Goal: Navigation & Orientation: Find specific page/section

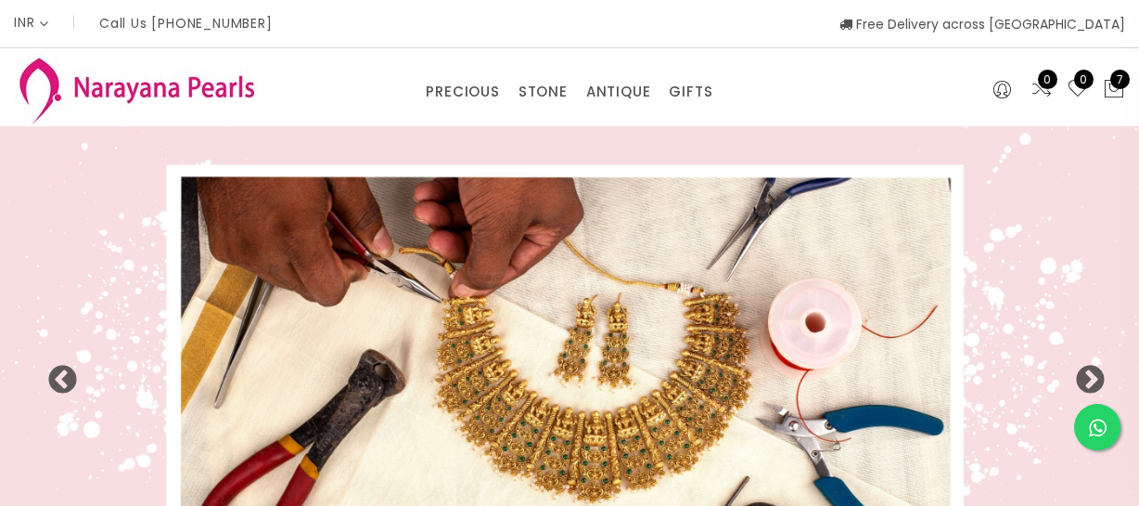
select select "INR"
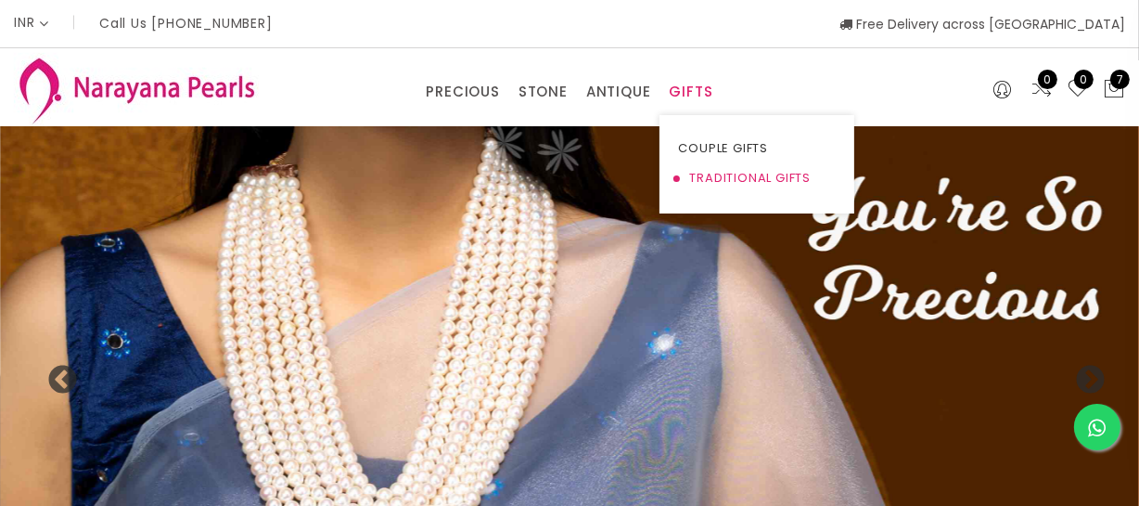
click at [705, 171] on link "TRADITIONAL GIFTS" at bounding box center [757, 178] width 158 height 30
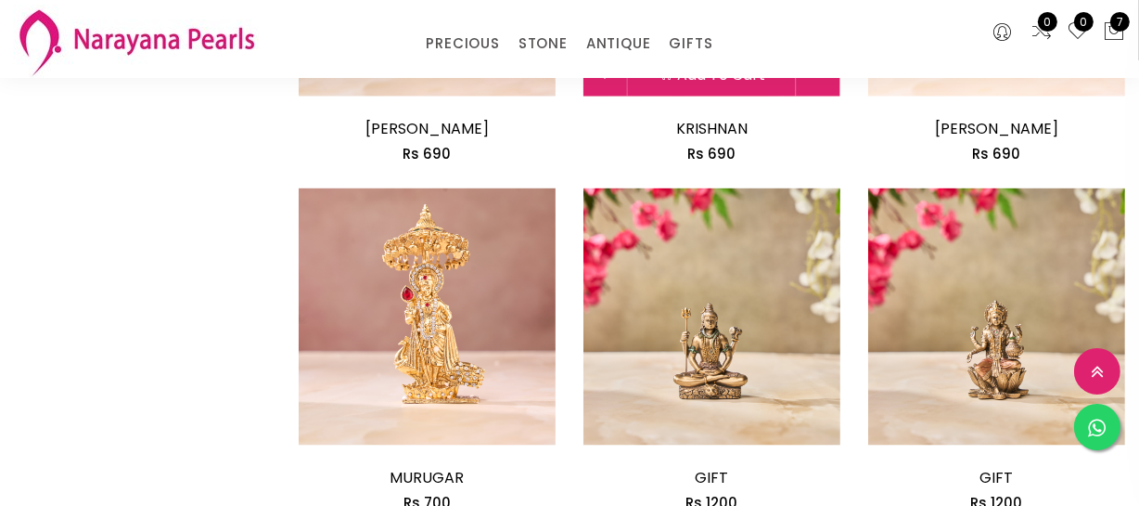
scroll to position [2530, 0]
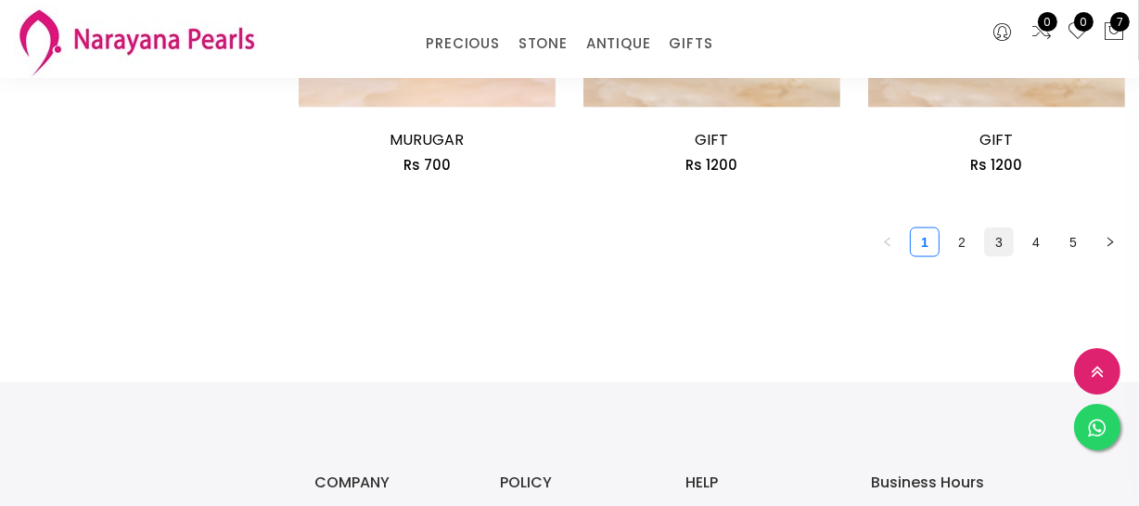
click at [989, 244] on link "3" at bounding box center [999, 242] width 28 height 28
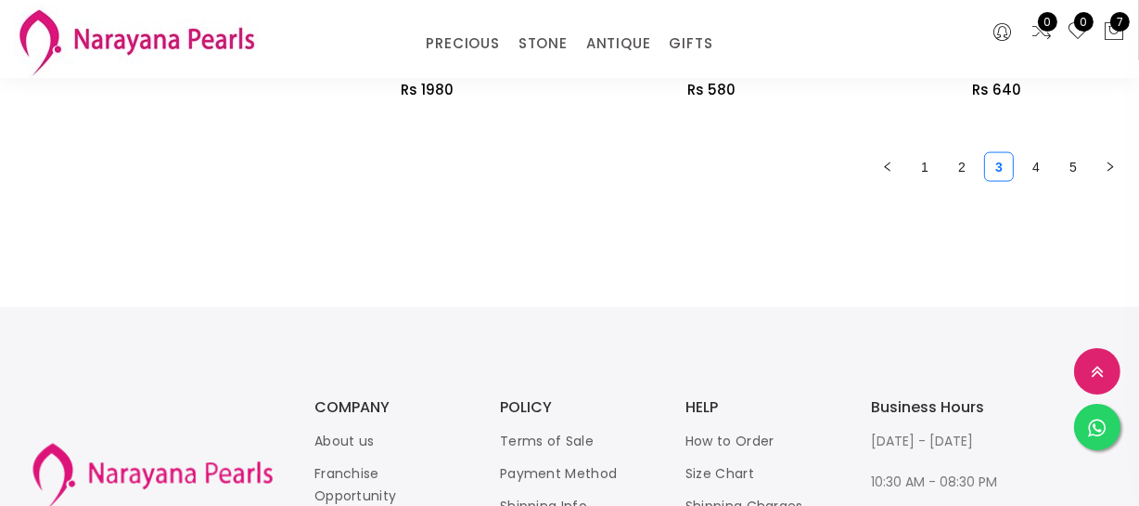
scroll to position [2614, 0]
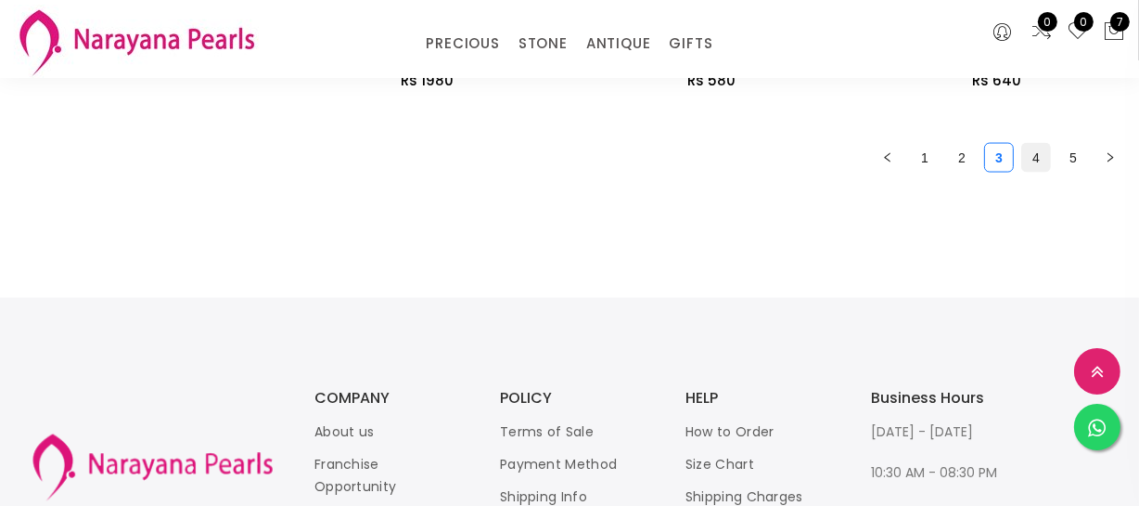
click at [1040, 158] on link "4" at bounding box center [1036, 158] width 28 height 28
click at [1072, 161] on link "5" at bounding box center [1073, 158] width 28 height 28
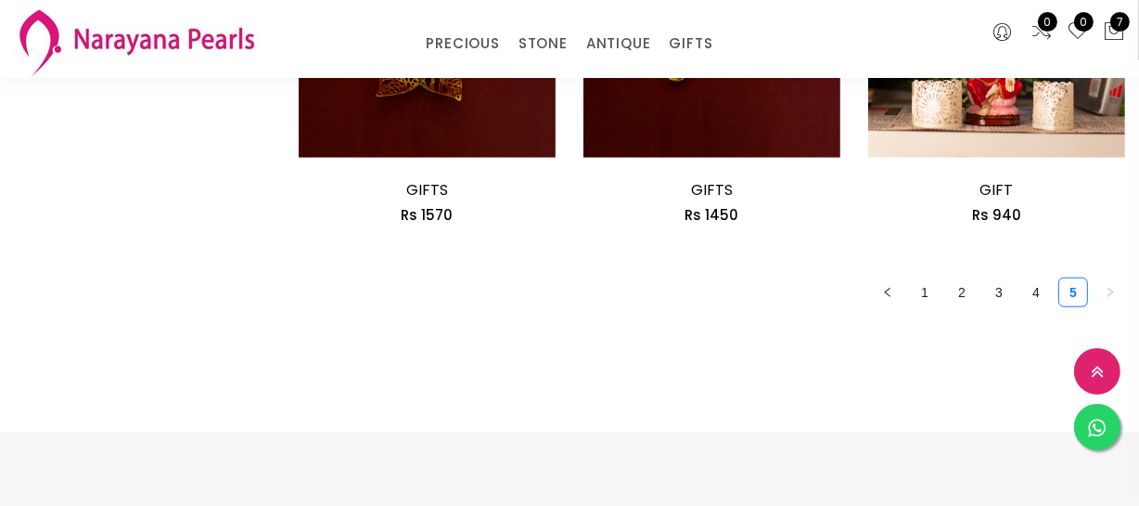
scroll to position [1349, 0]
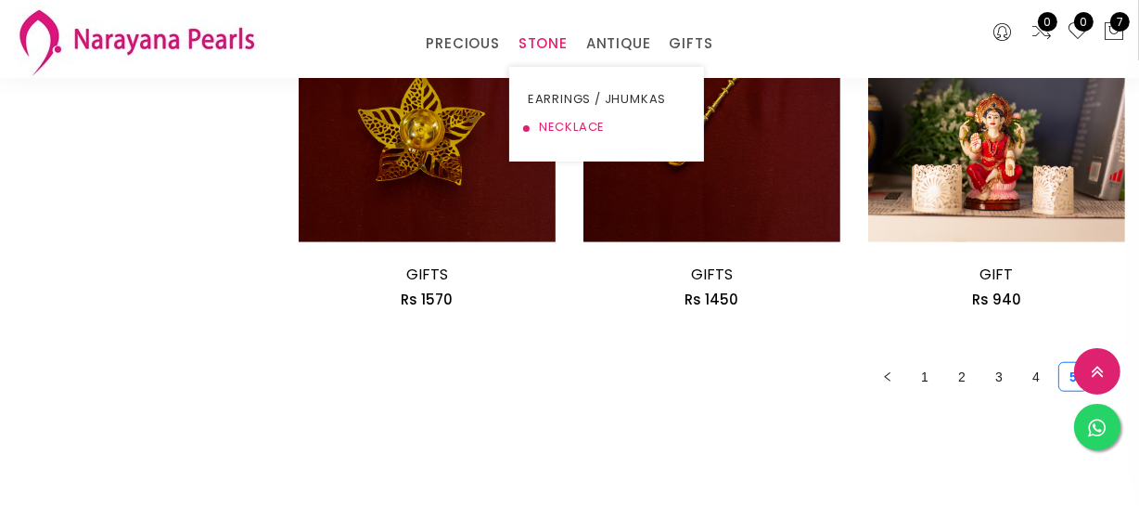
click at [556, 128] on link "NECKLACE" at bounding box center [607, 127] width 158 height 28
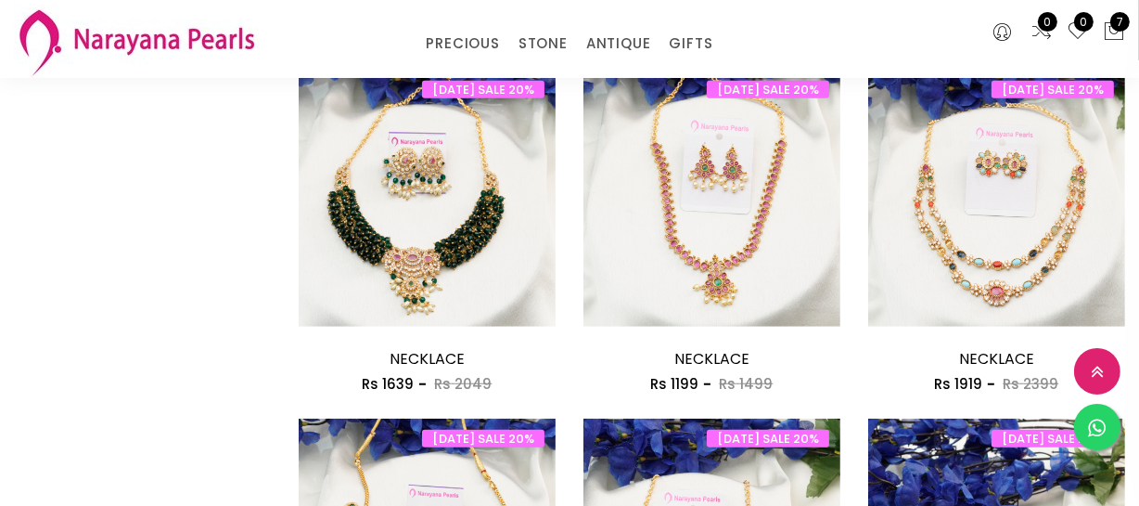
scroll to position [1602, 0]
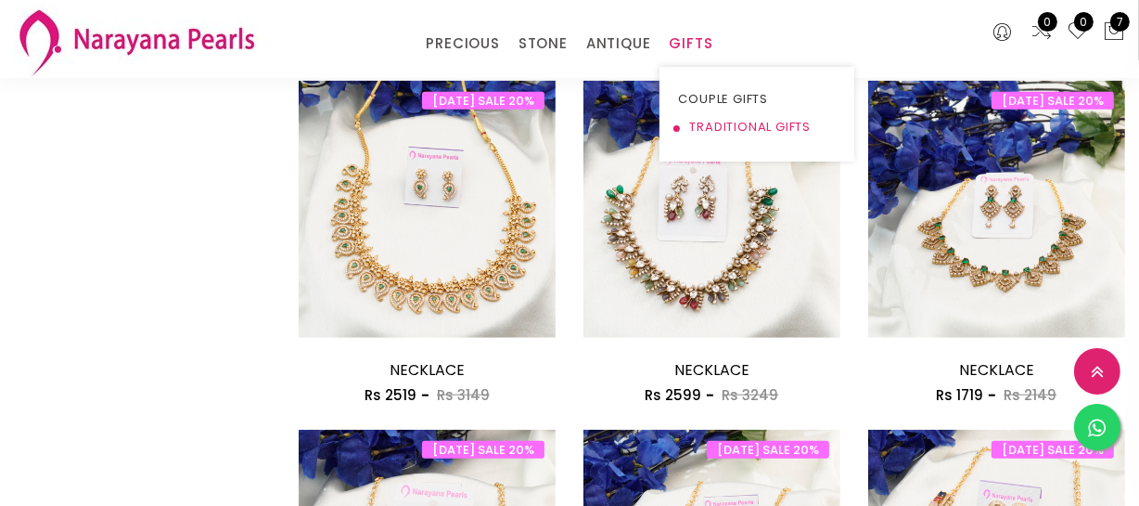
click at [710, 122] on link "TRADITIONAL GIFTS" at bounding box center [757, 127] width 158 height 28
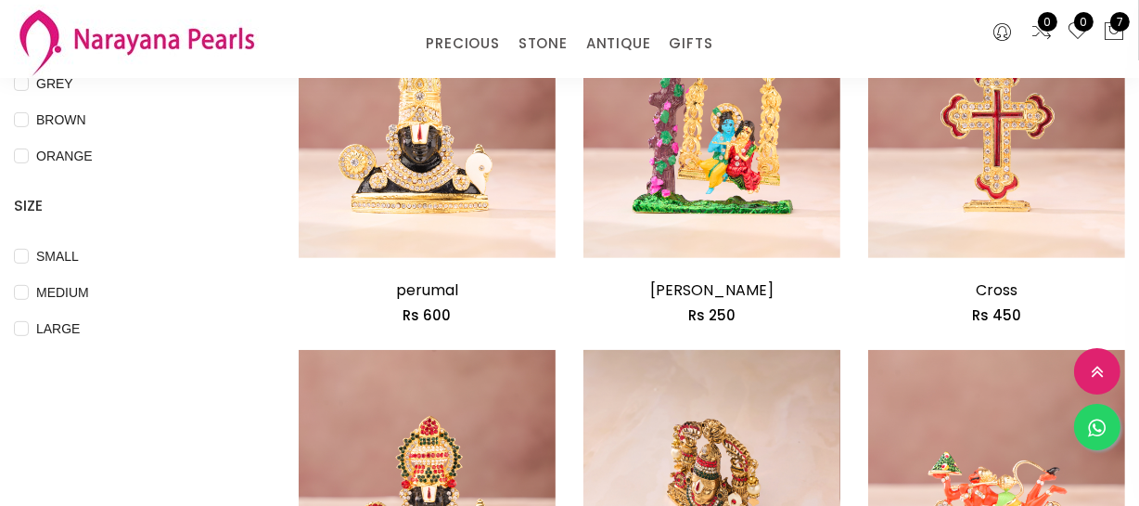
scroll to position [674, 0]
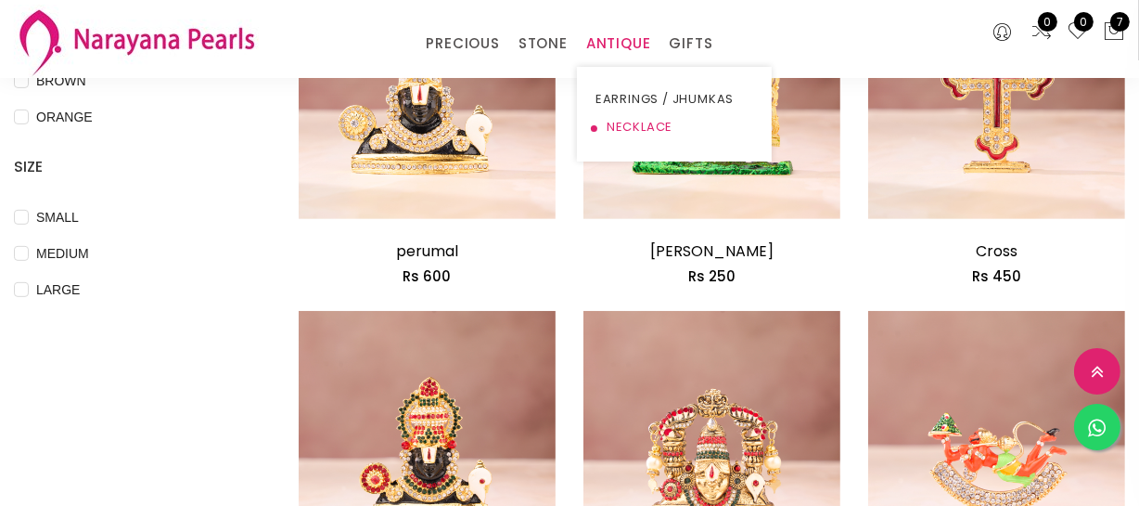
click at [628, 119] on link "NECKLACE" at bounding box center [675, 127] width 158 height 28
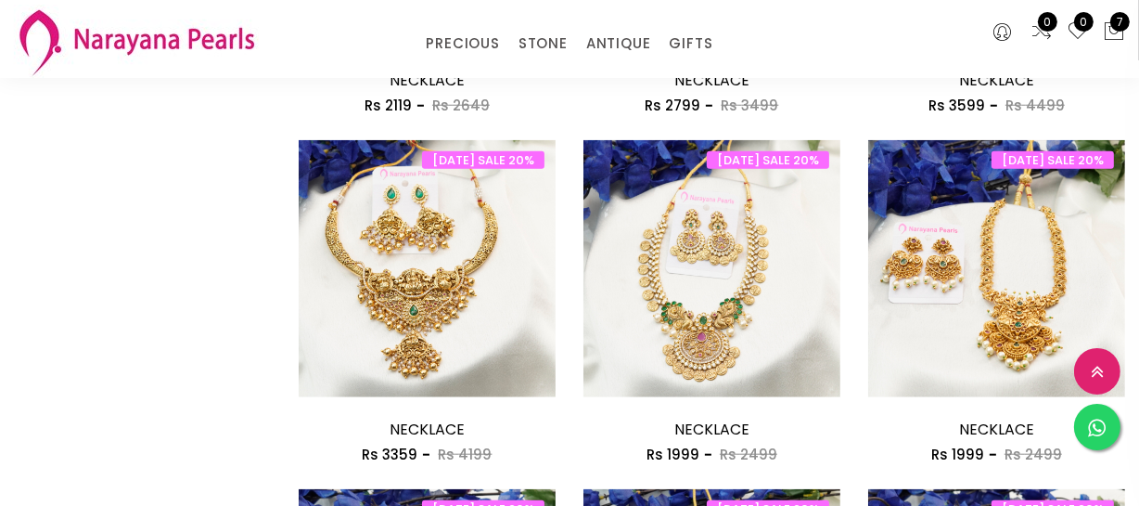
scroll to position [1602, 0]
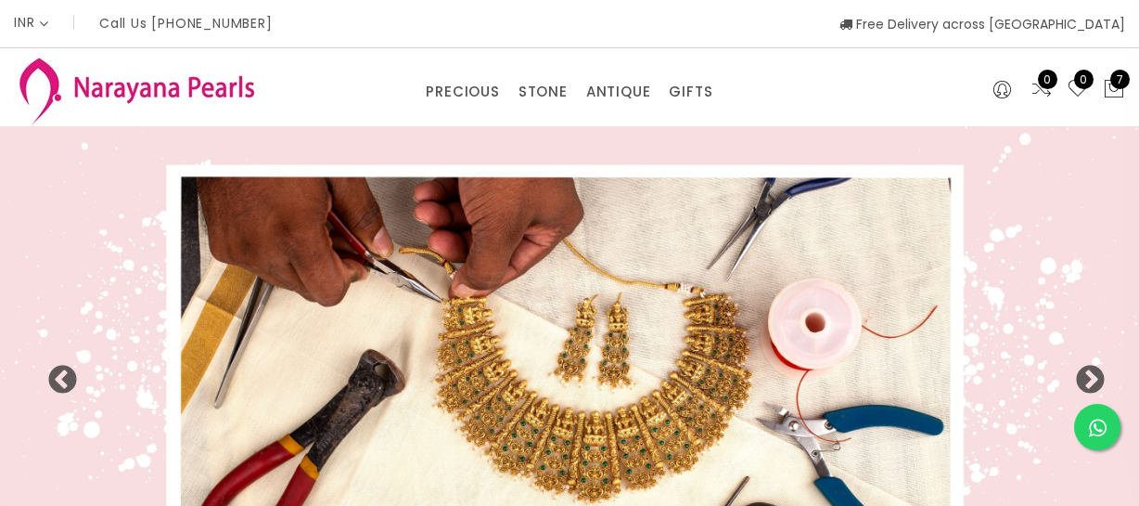
select select "INR"
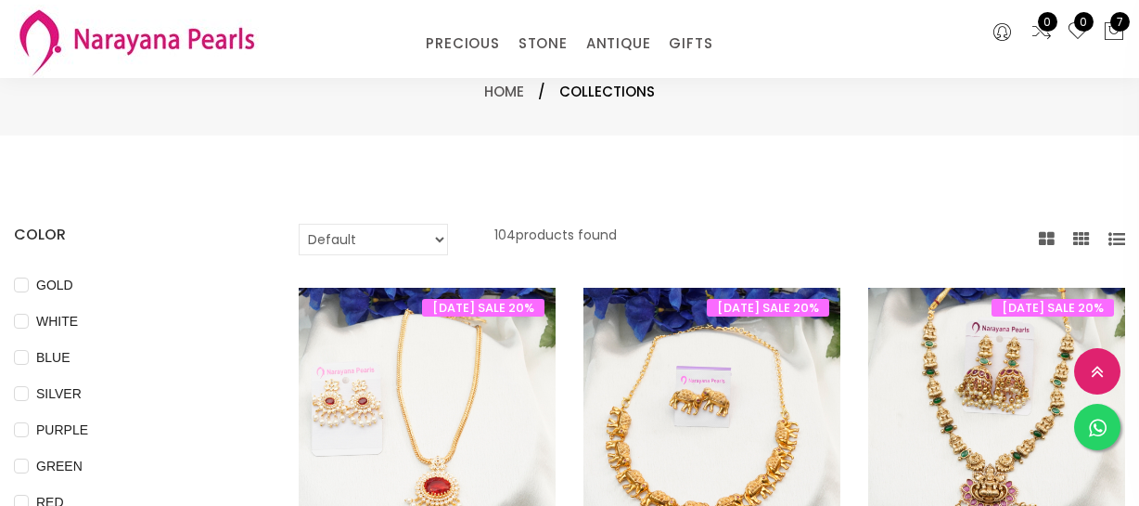
select select "INR"
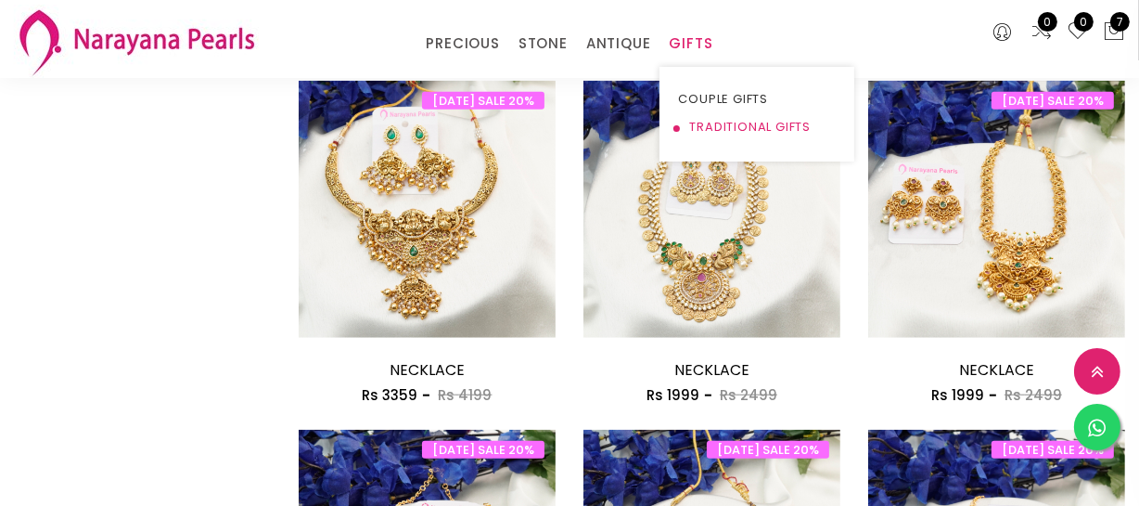
click at [694, 118] on link "TRADITIONAL GIFTS" at bounding box center [757, 127] width 158 height 28
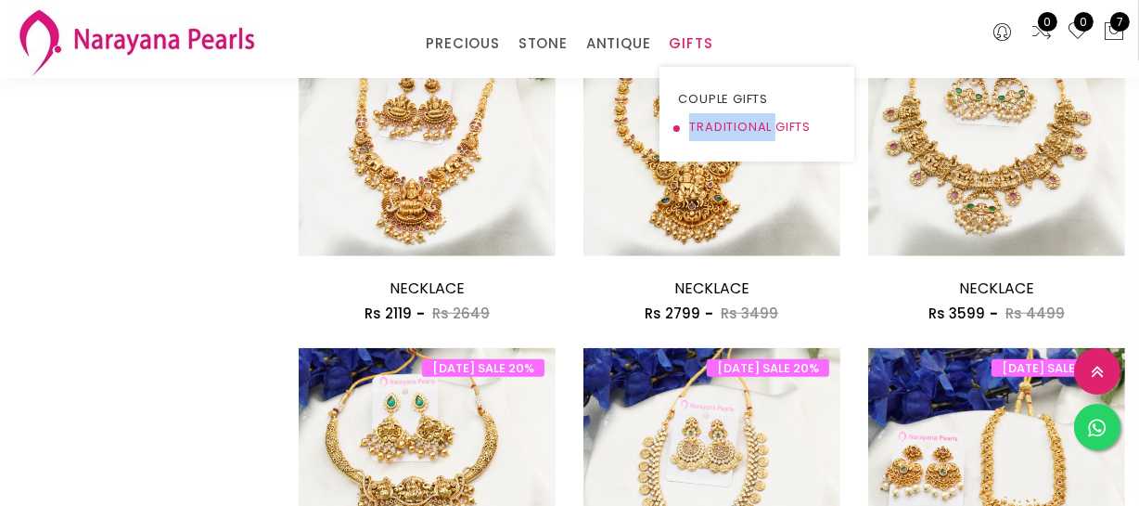
click at [694, 118] on link "TRADITIONAL GIFTS" at bounding box center [757, 127] width 158 height 28
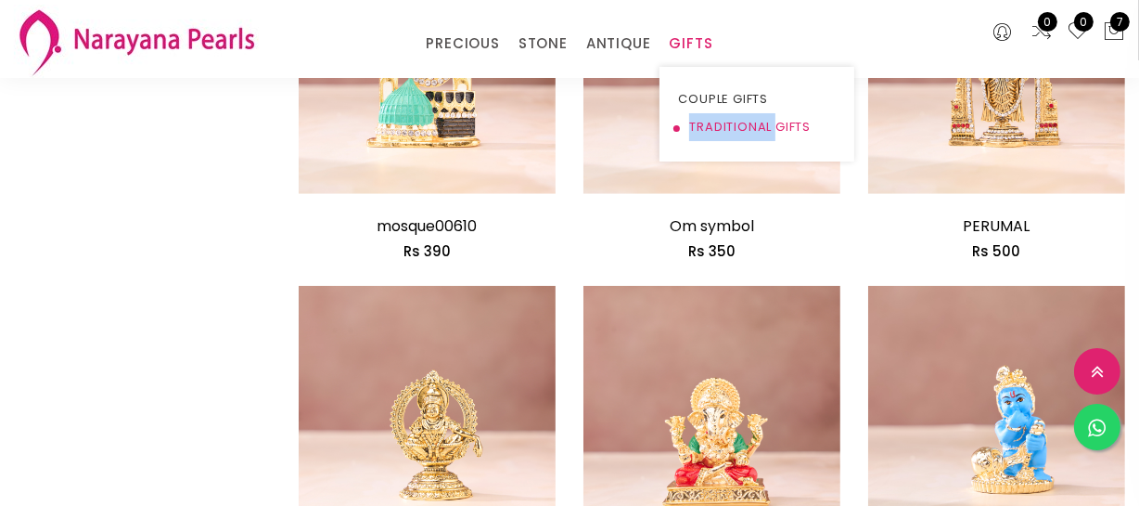
scroll to position [1602, 0]
